Goal: Task Accomplishment & Management: Use online tool/utility

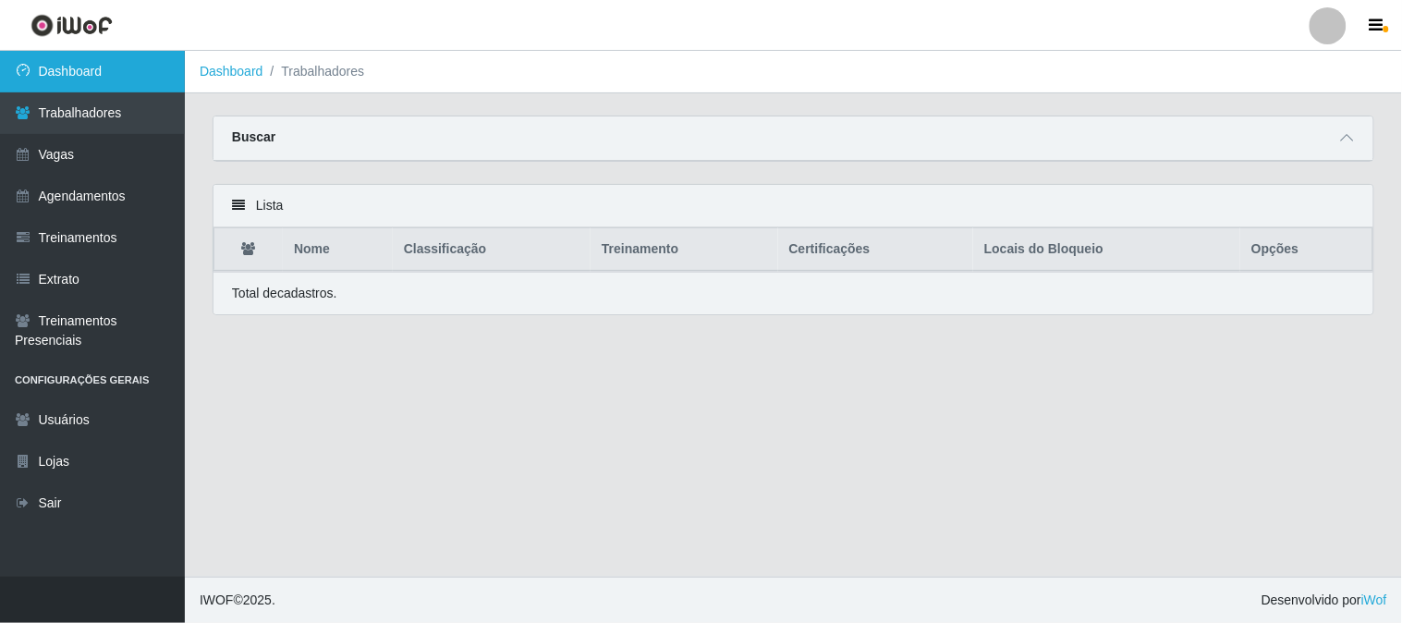
click at [91, 79] on link "Dashboard" at bounding box center [92, 72] width 185 height 42
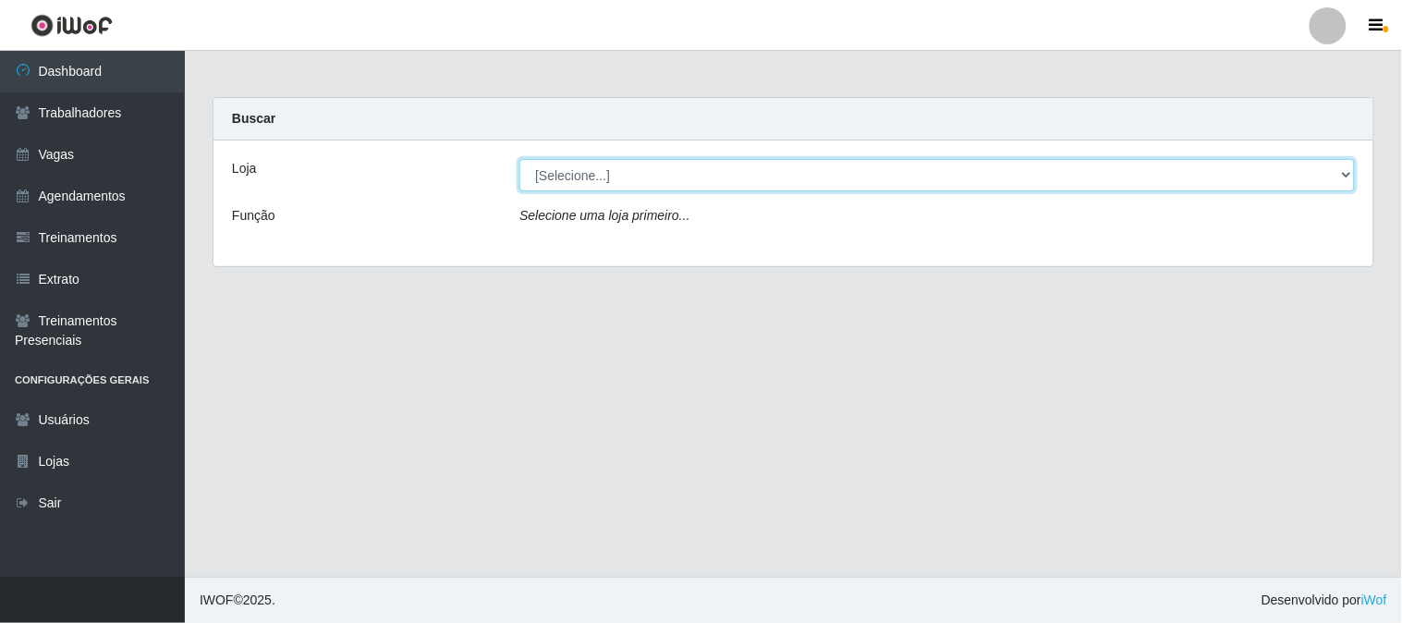
drag, startPoint x: 690, startPoint y: 170, endPoint x: 685, endPoint y: 189, distance: 20.2
click at [690, 170] on select "[Selecione...] Sapore D'italia" at bounding box center [936, 175] width 835 height 32
select select "266"
click at [519, 159] on select "[Selecione...] Sapore D'italia" at bounding box center [936, 175] width 835 height 32
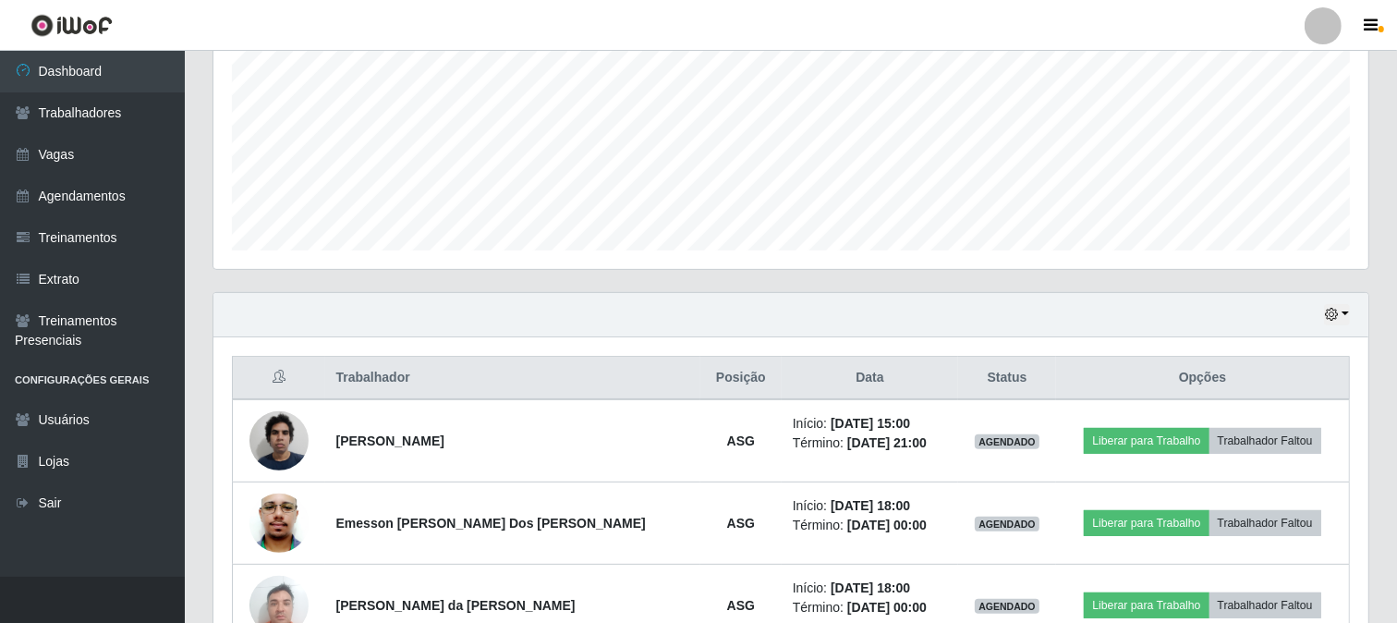
scroll to position [522, 0]
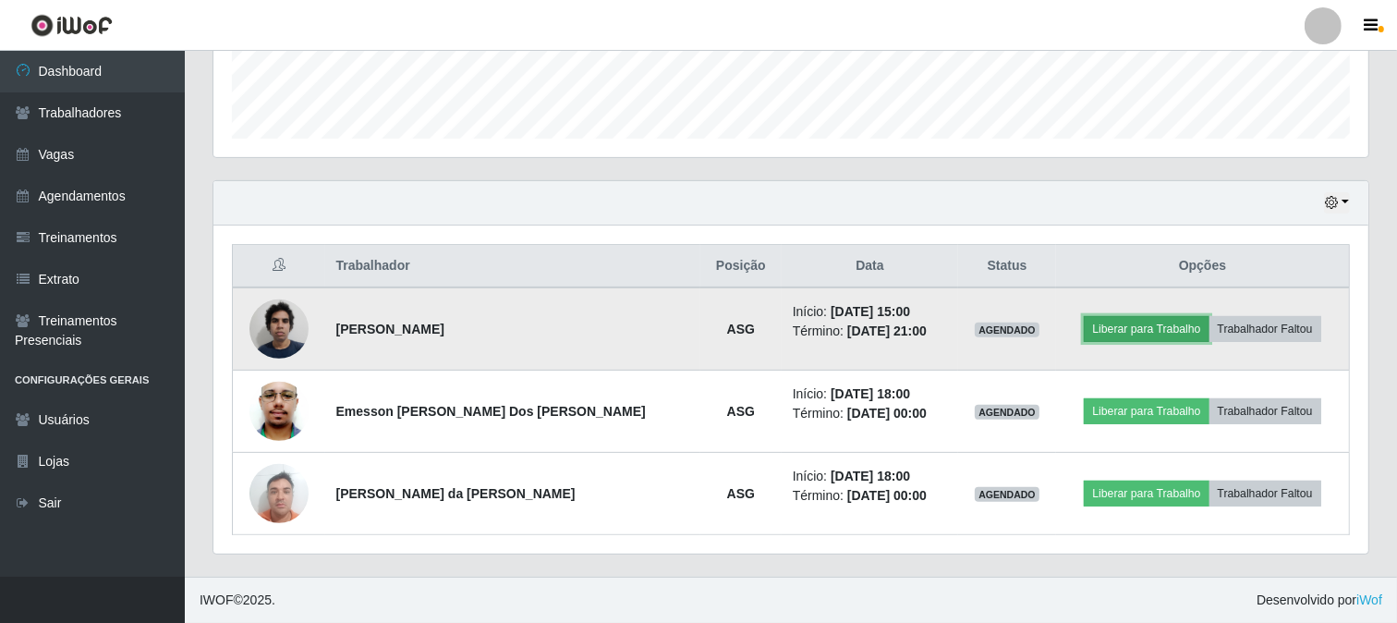
click at [1087, 328] on button "Liberar para Trabalho" at bounding box center [1146, 329] width 125 height 26
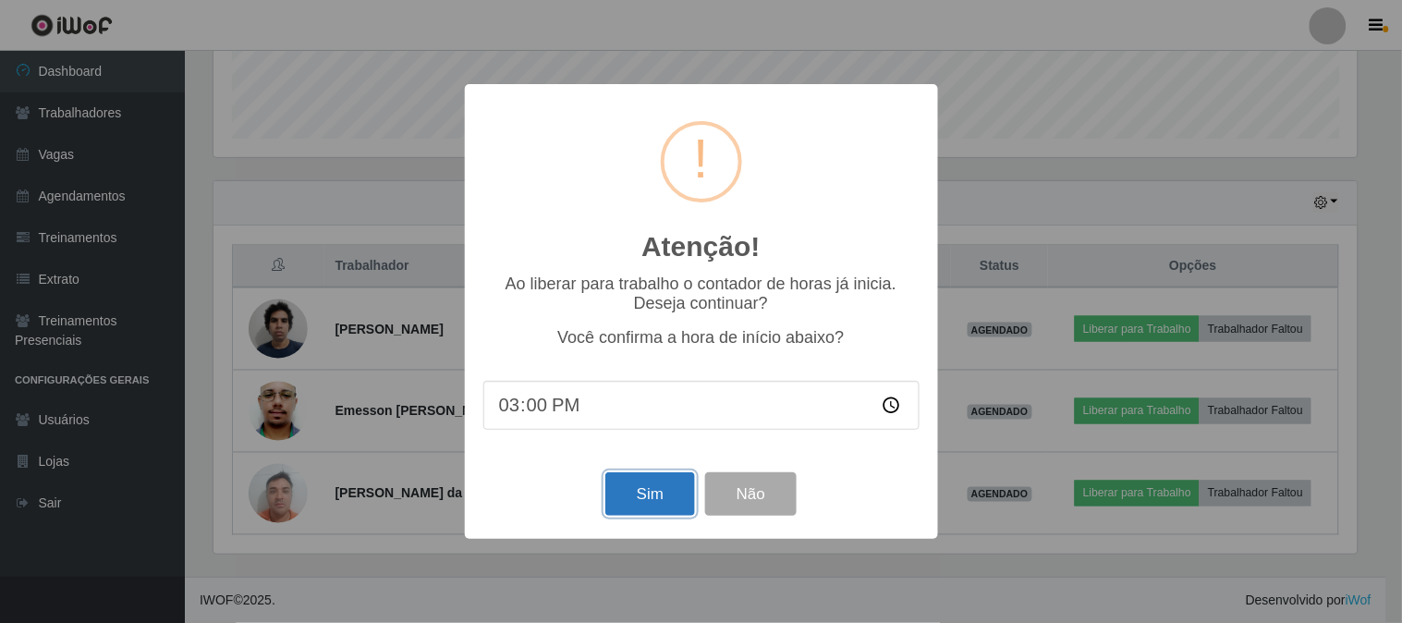
click at [669, 484] on button "Sim" at bounding box center [650, 493] width 90 height 43
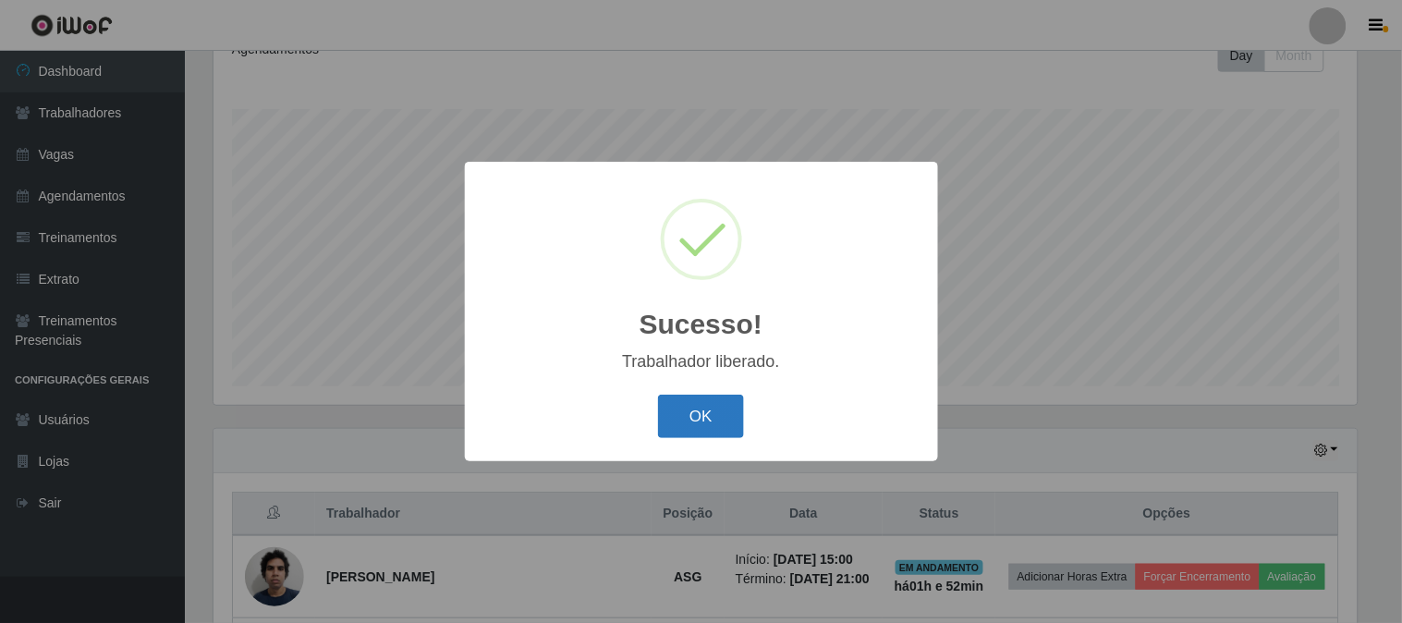
click at [730, 421] on button "OK" at bounding box center [701, 416] width 86 height 43
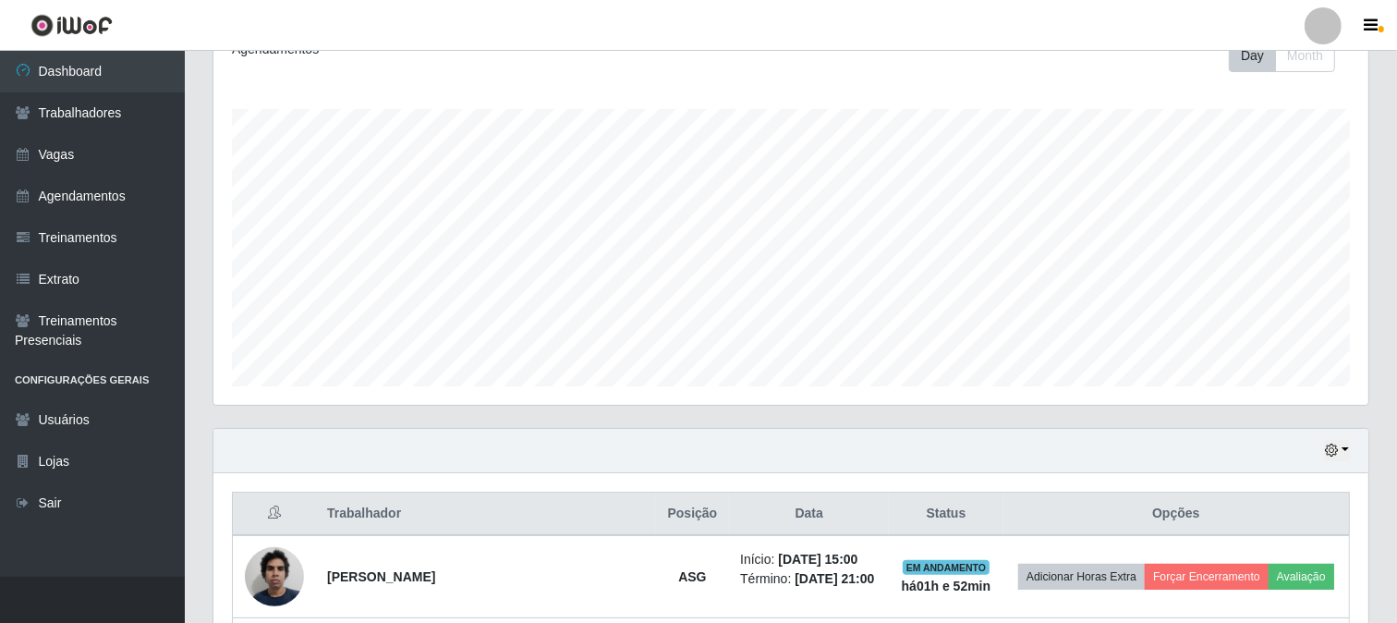
scroll to position [522, 0]
